Goal: Task Accomplishment & Management: Manage account settings

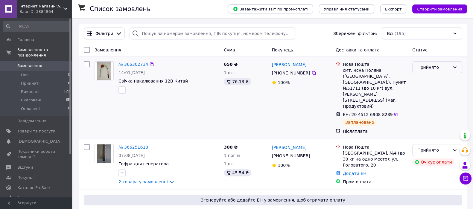
click at [452, 63] on div "Прийнято" at bounding box center [437, 67] width 50 height 12
click at [431, 80] on li "Виконано" at bounding box center [437, 80] width 49 height 11
click at [410, 77] on div "Виконано" at bounding box center [437, 98] width 55 height 78
